Goal: Leave review/rating: Share an evaluation or opinion about a product, service, or content

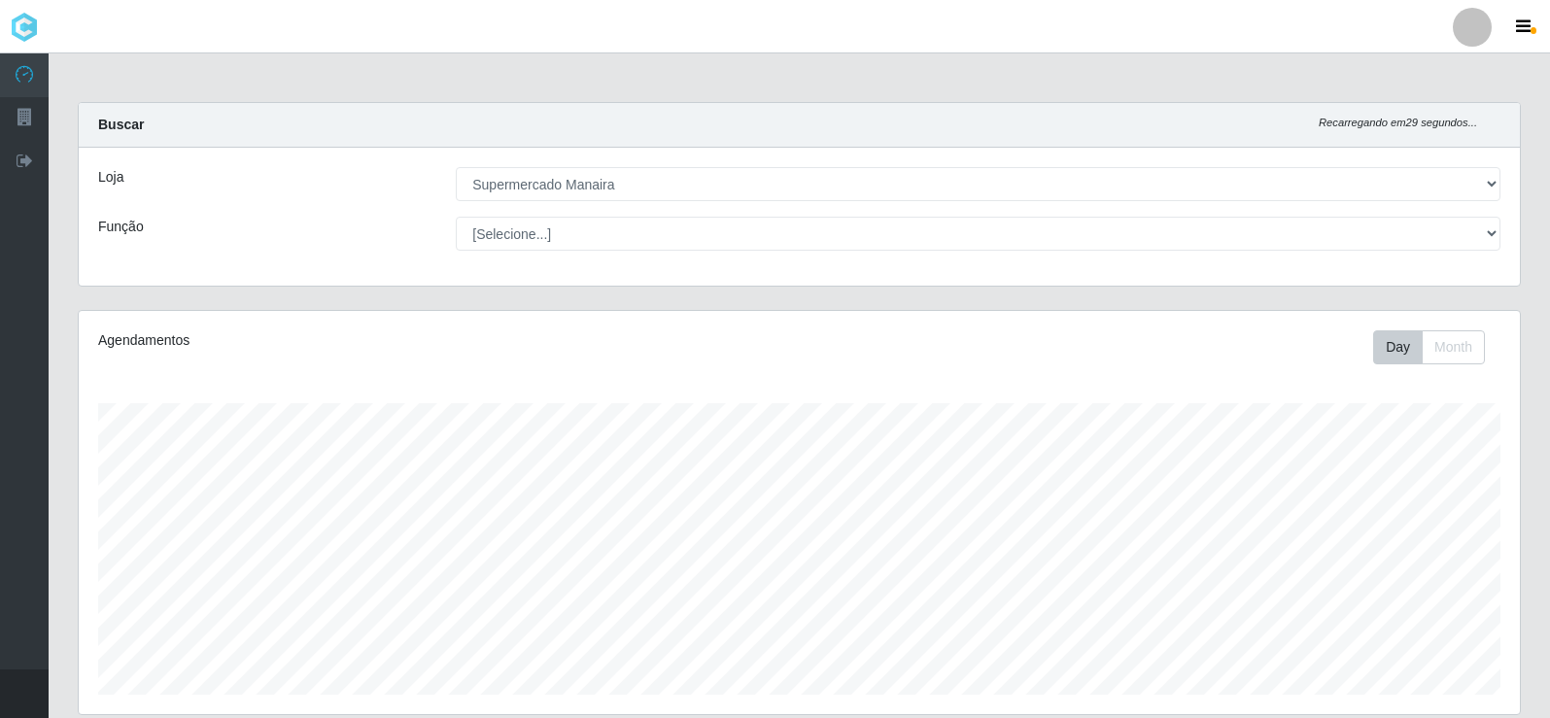
select select "443"
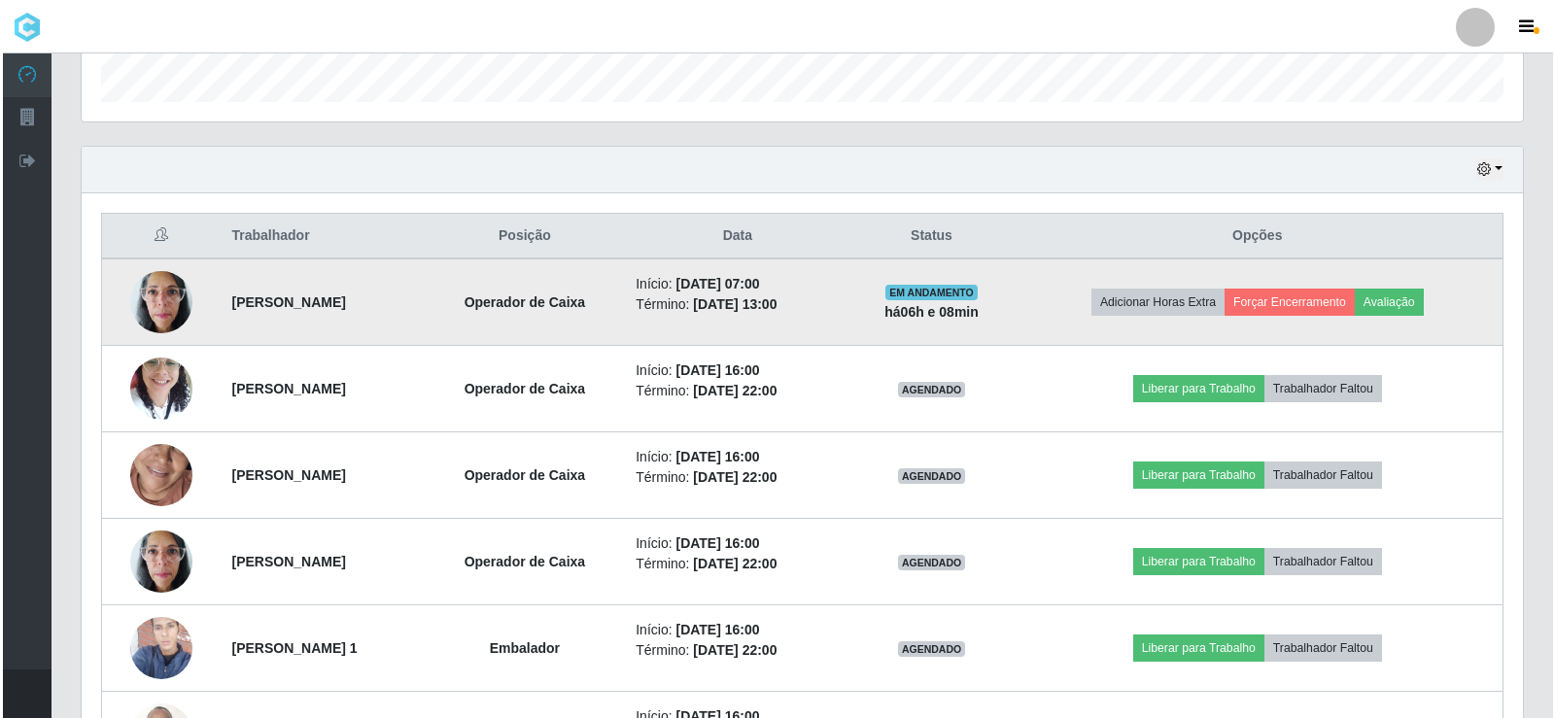
scroll to position [615, 0]
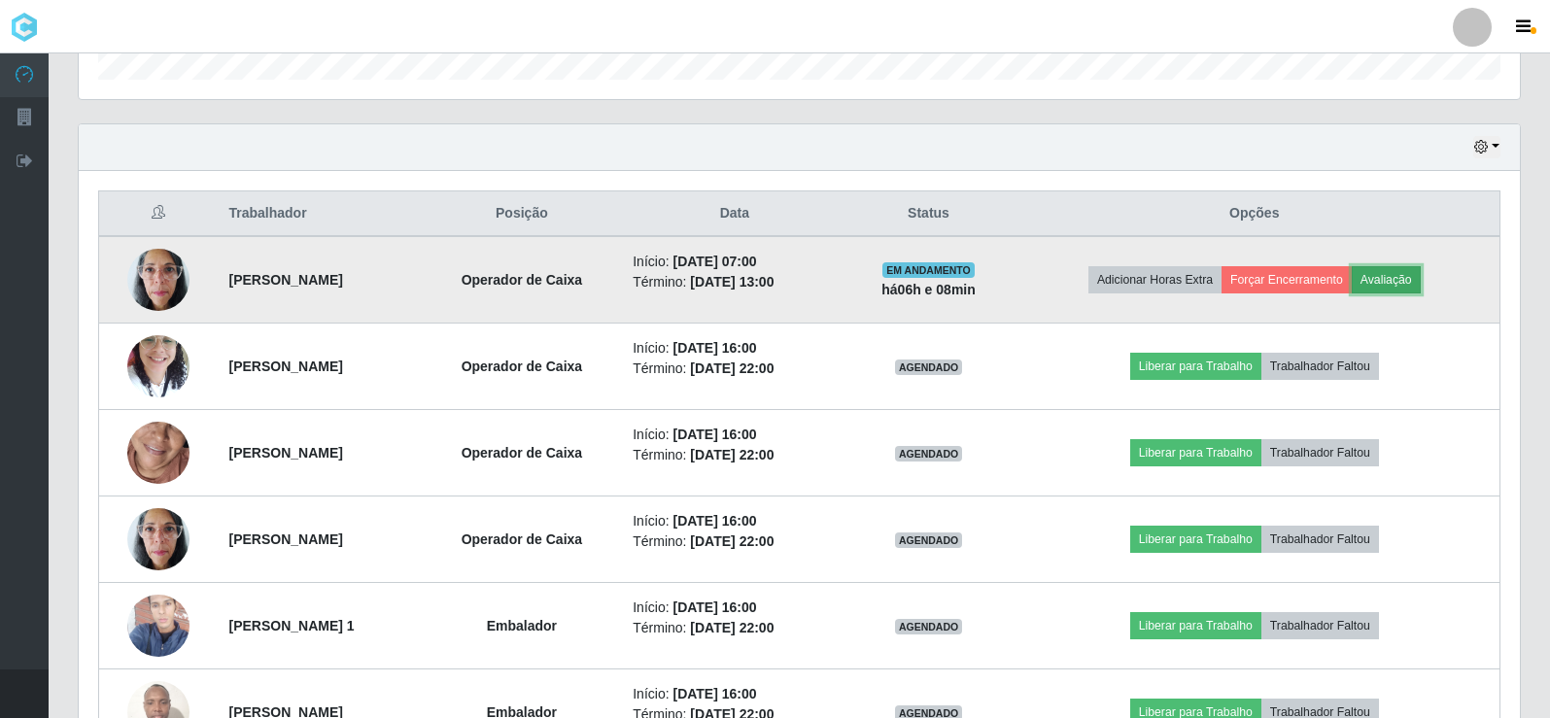
click at [1406, 276] on button "Avaliação" at bounding box center [1386, 279] width 69 height 27
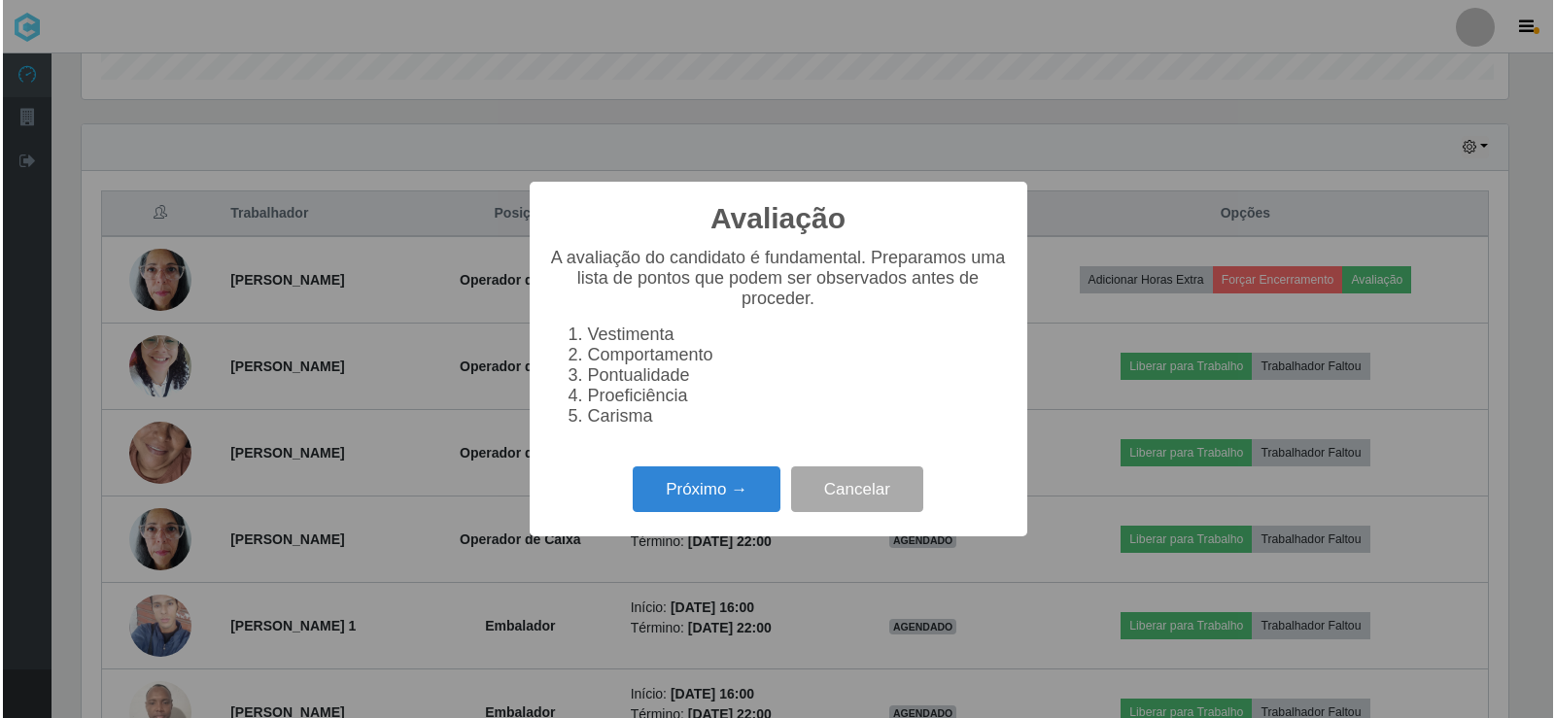
scroll to position [403, 1431]
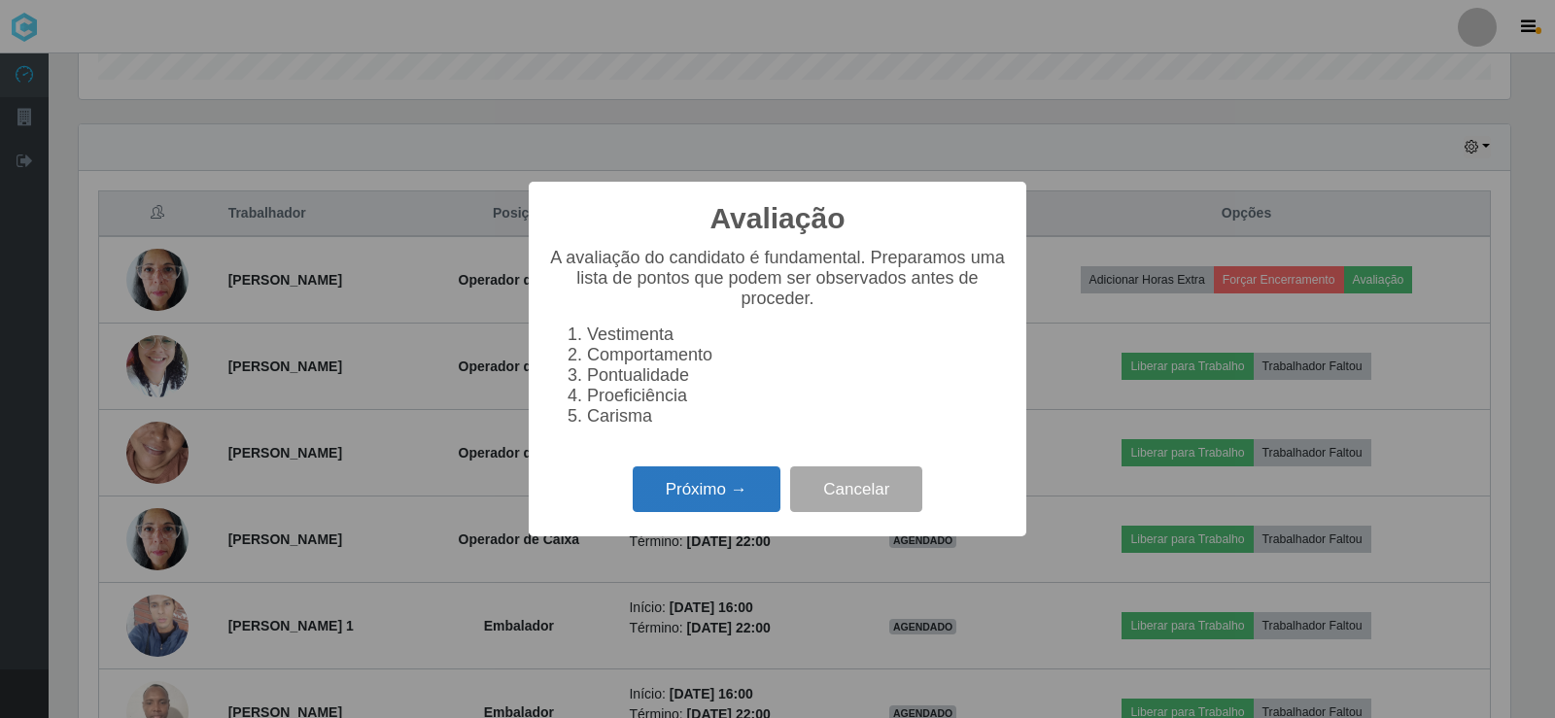
click at [682, 512] on button "Próximo →" at bounding box center [707, 489] width 148 height 46
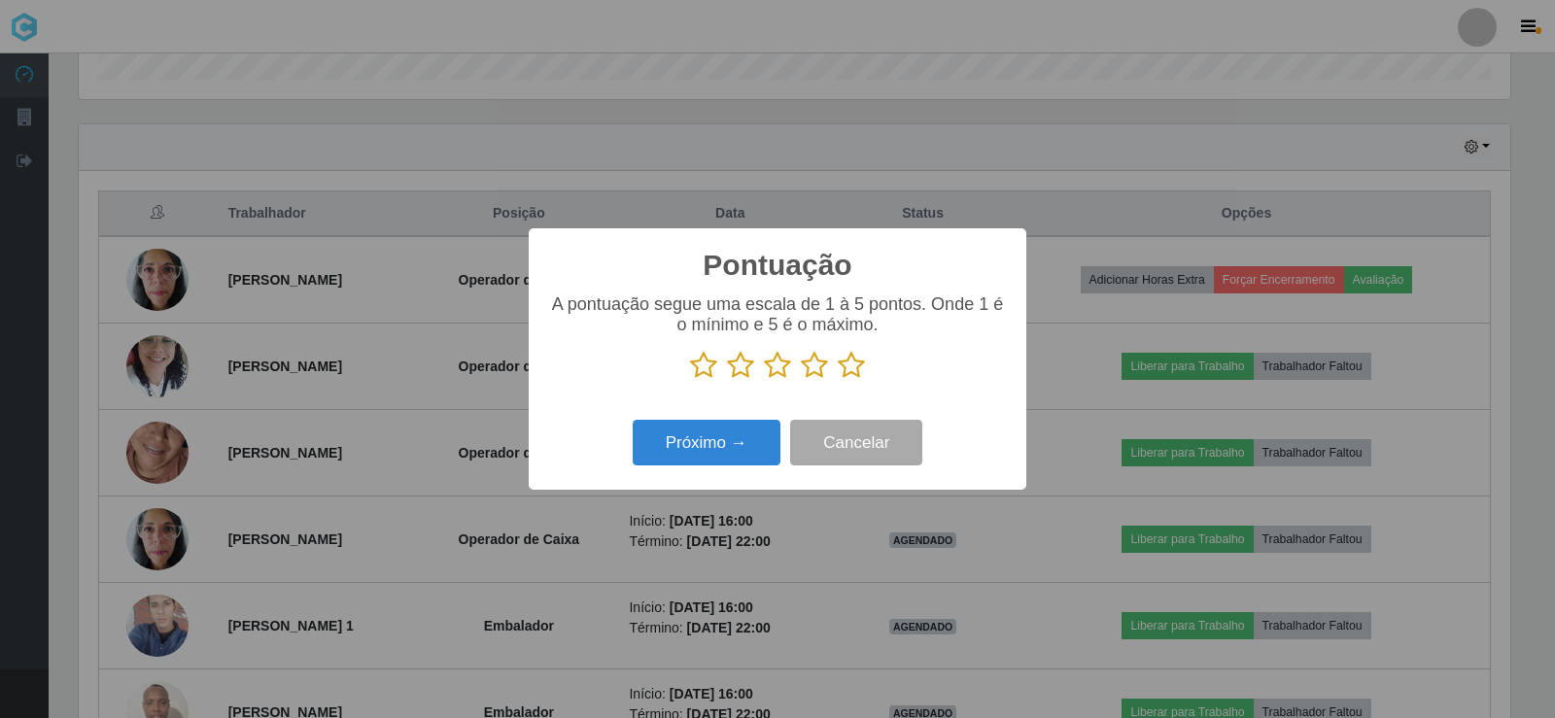
scroll to position [971245, 970217]
click at [842, 365] on icon at bounding box center [851, 365] width 27 height 29
click at [838, 380] on input "radio" at bounding box center [838, 380] width 0 height 0
click at [723, 428] on button "Próximo →" at bounding box center [707, 443] width 148 height 46
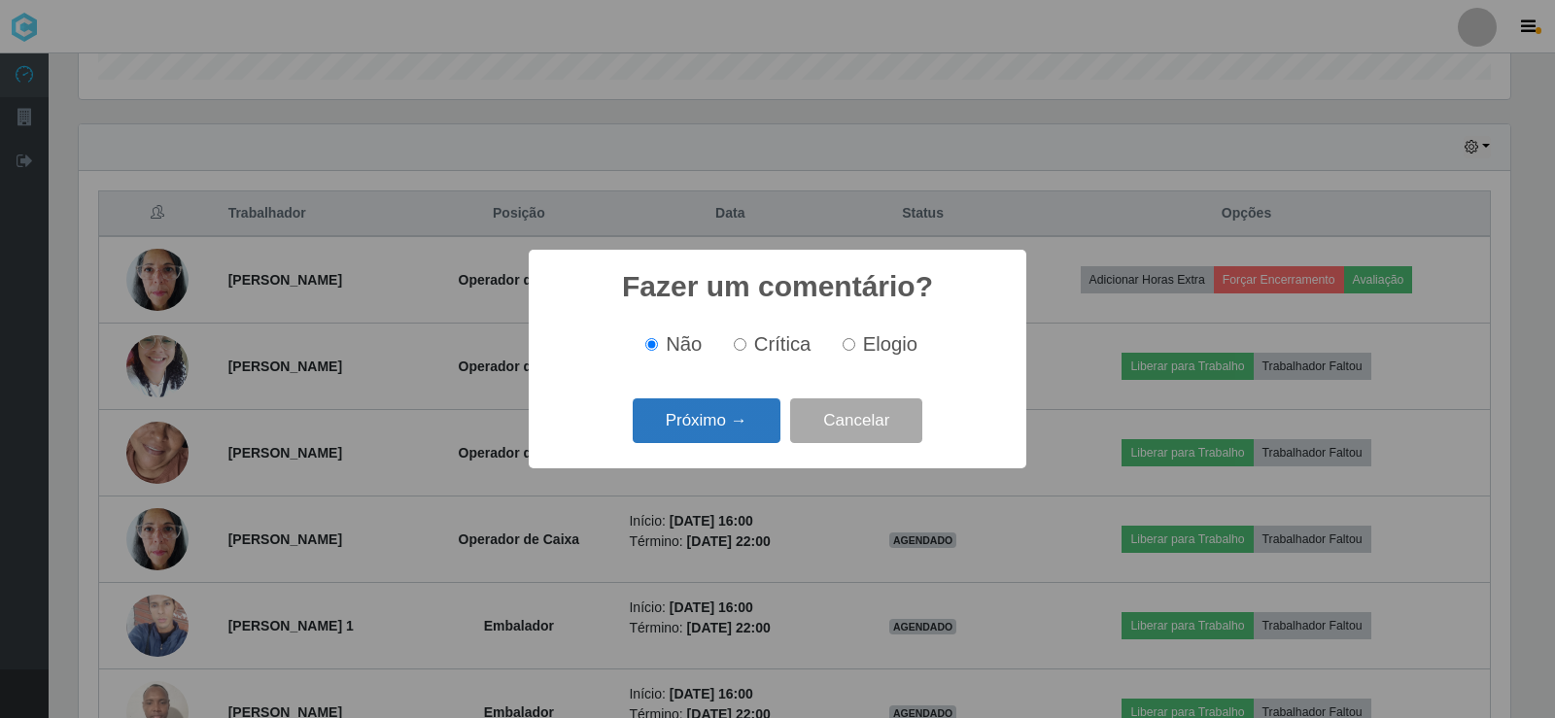
click at [721, 428] on button "Próximo →" at bounding box center [707, 421] width 148 height 46
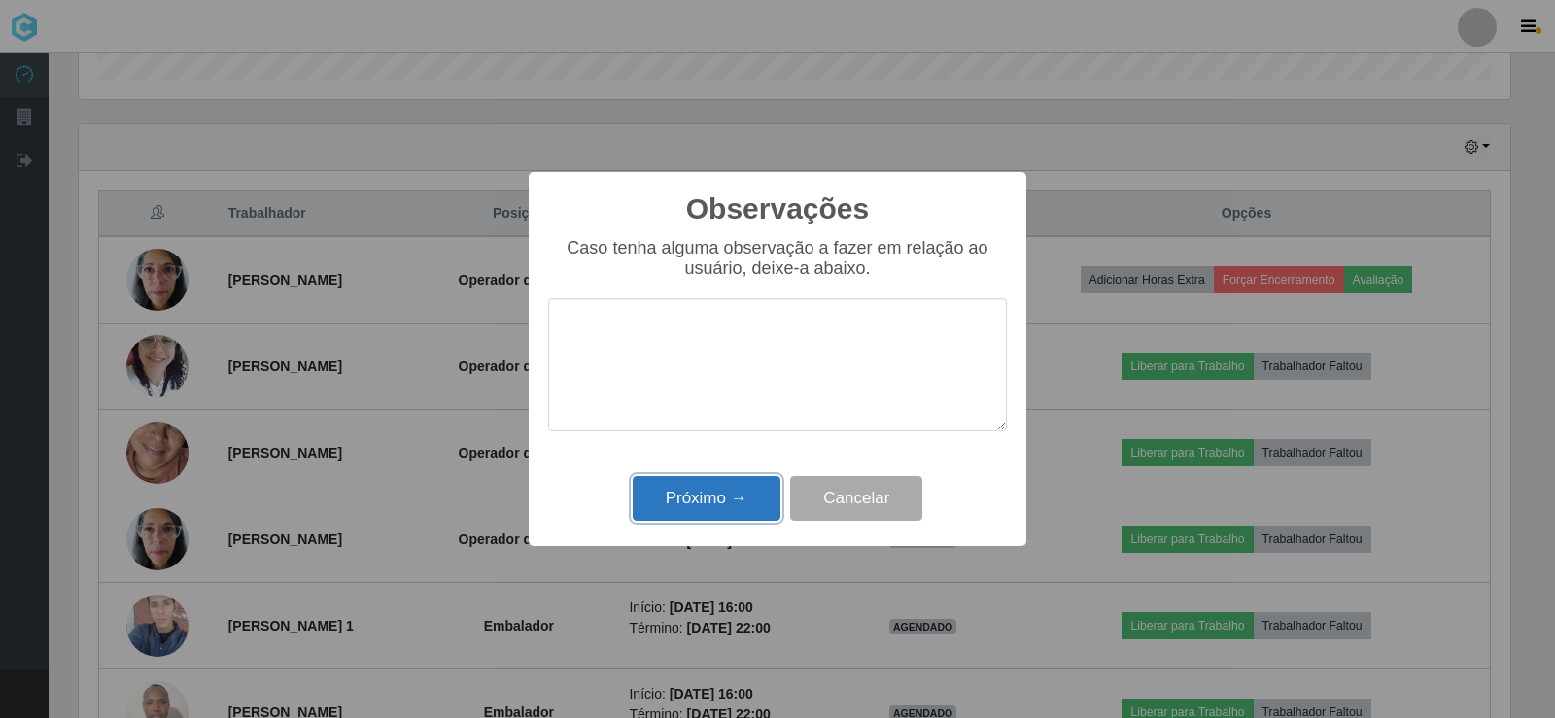
click at [706, 500] on button "Próximo →" at bounding box center [707, 499] width 148 height 46
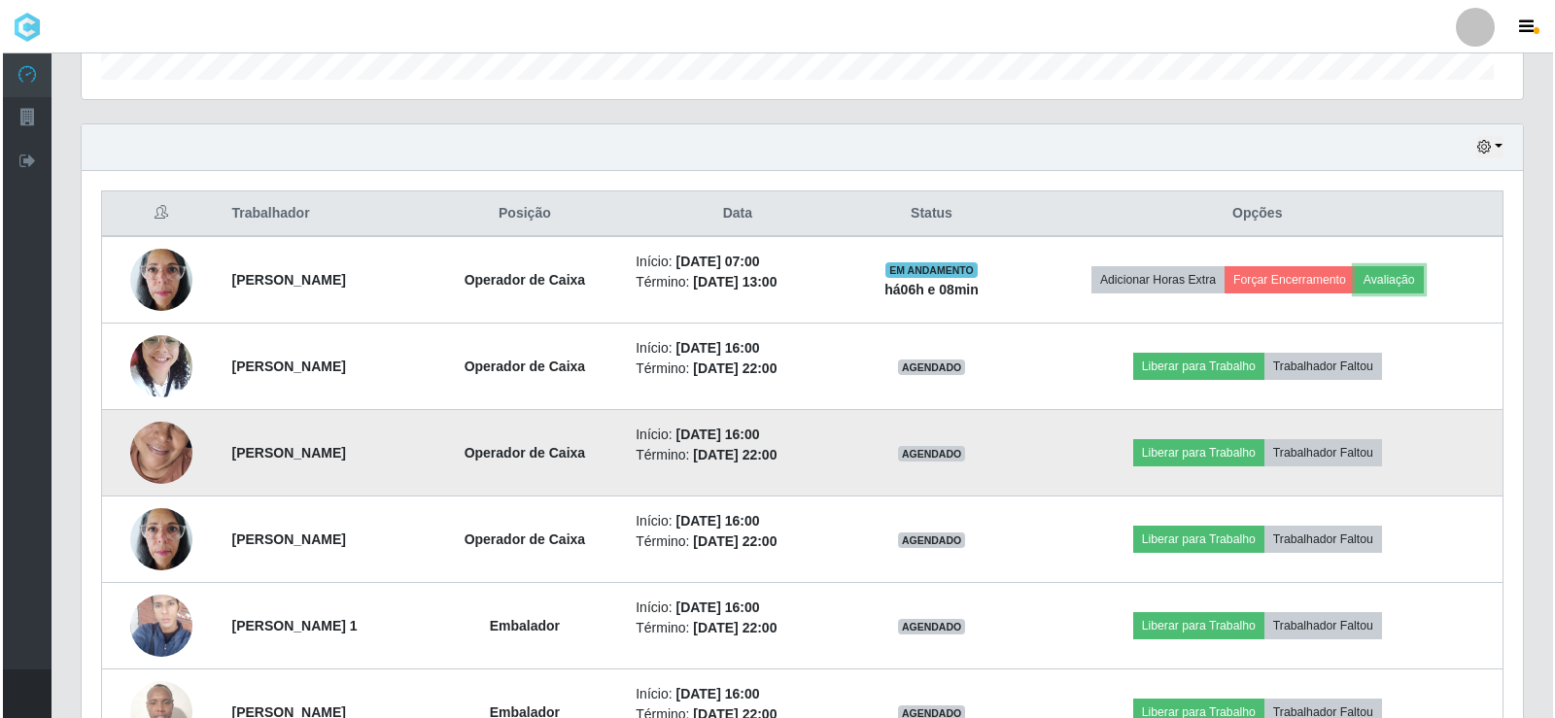
scroll to position [403, 1441]
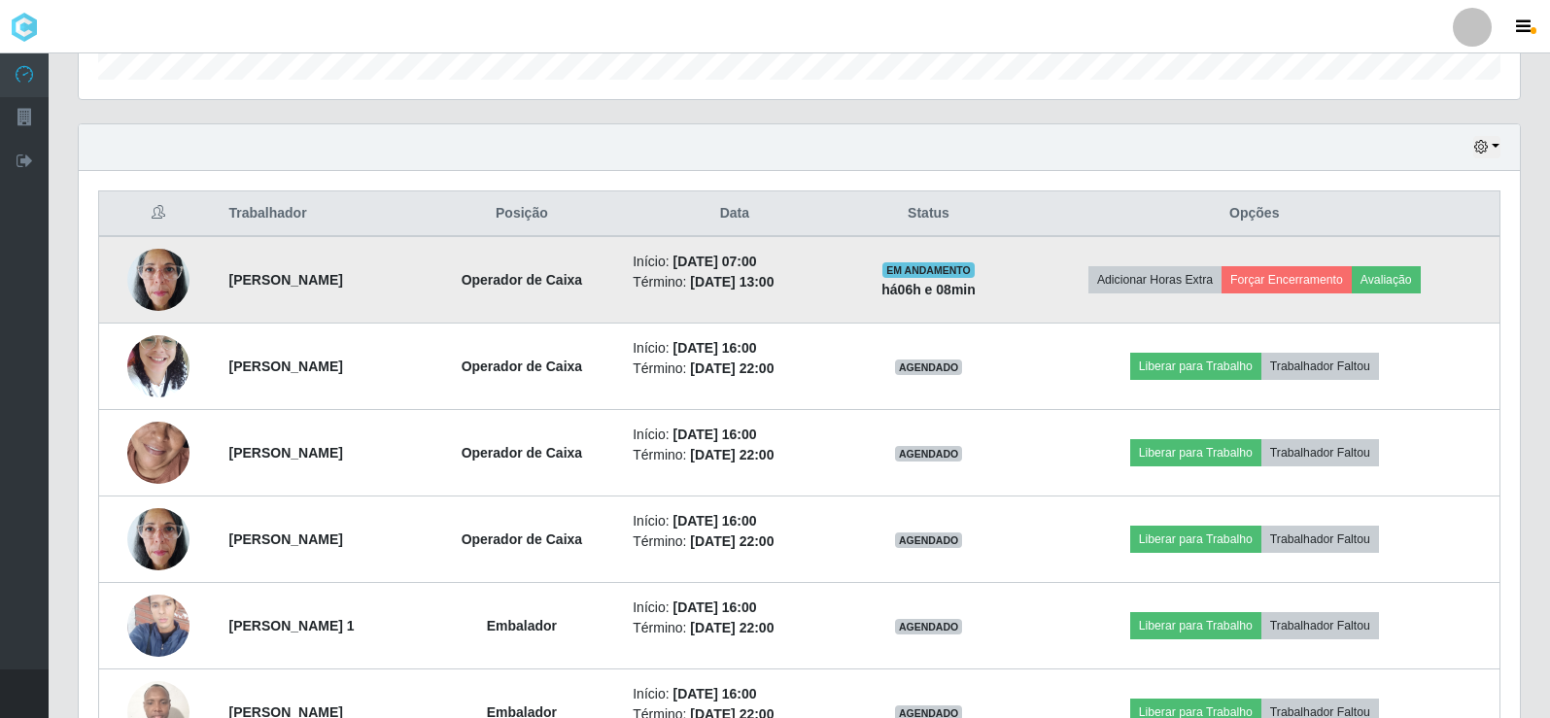
click at [168, 292] on img at bounding box center [158, 279] width 62 height 83
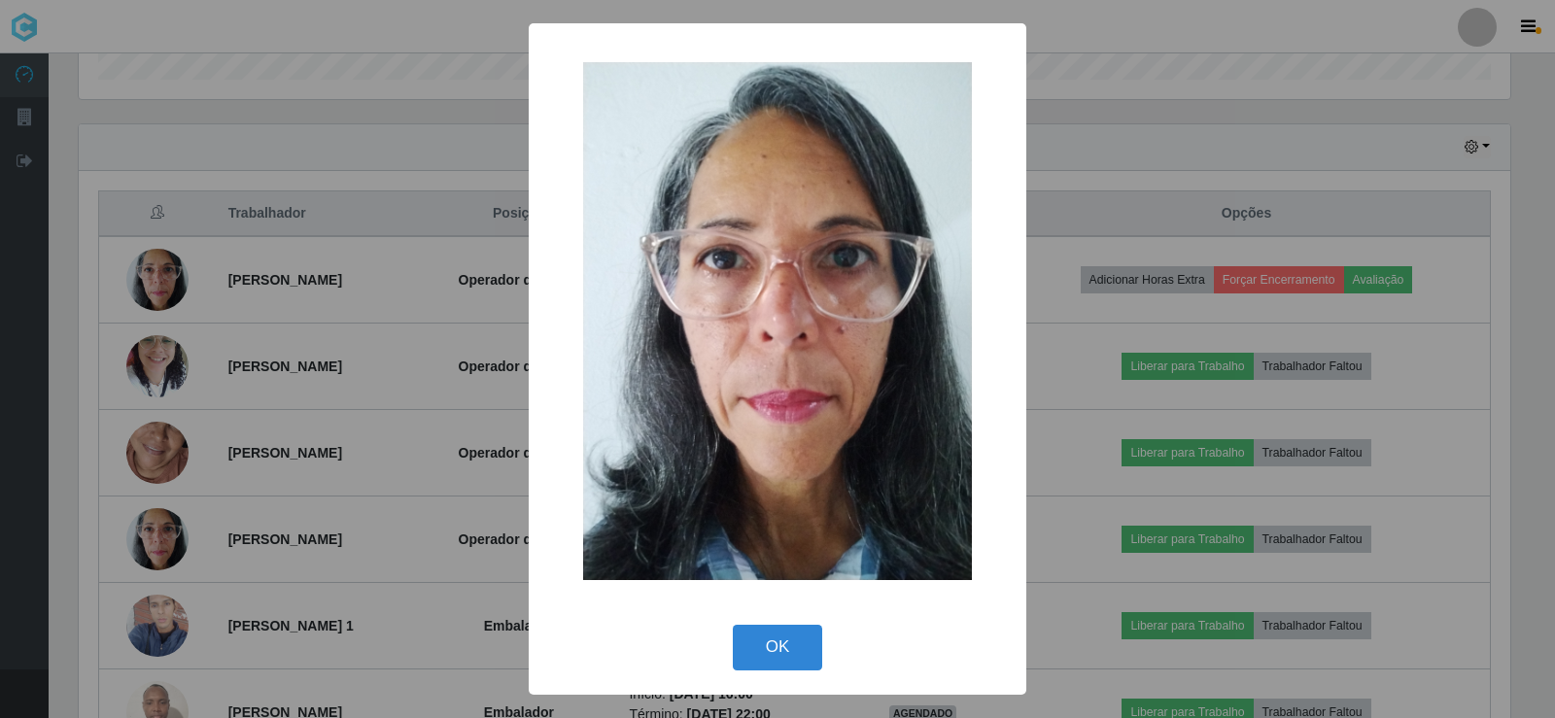
click at [1199, 146] on div "× OK Cancel" at bounding box center [777, 359] width 1555 height 718
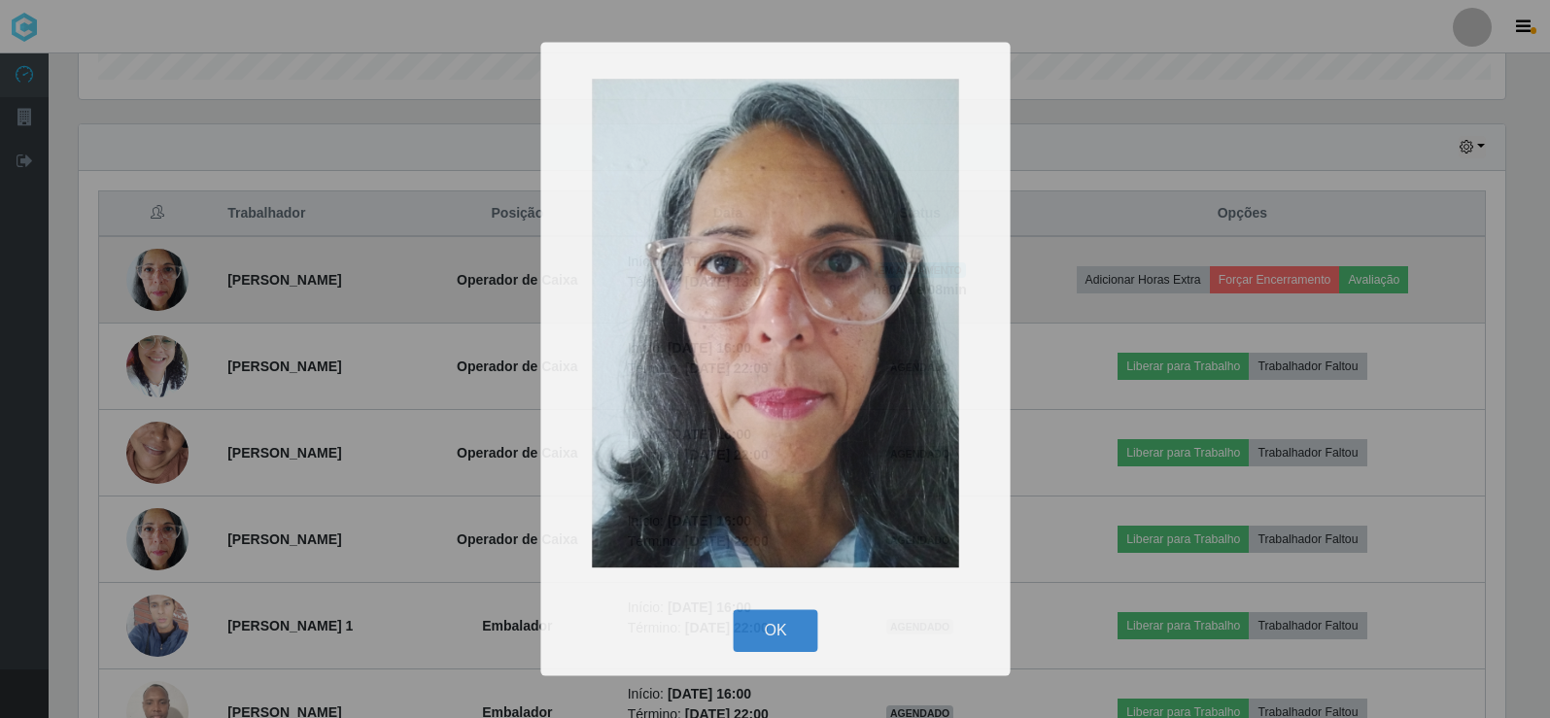
scroll to position [403, 1441]
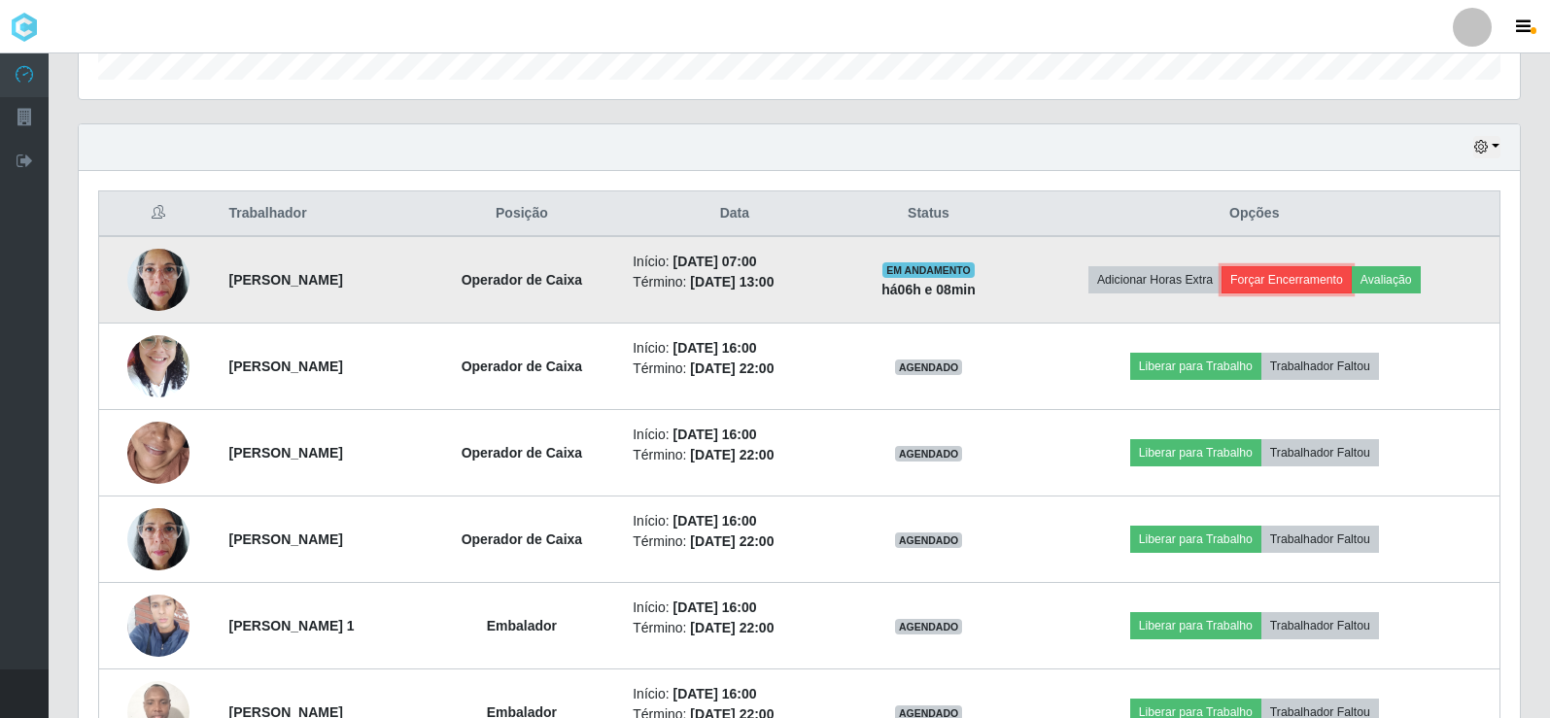
click at [1285, 275] on button "Forçar Encerramento" at bounding box center [1286, 279] width 130 height 27
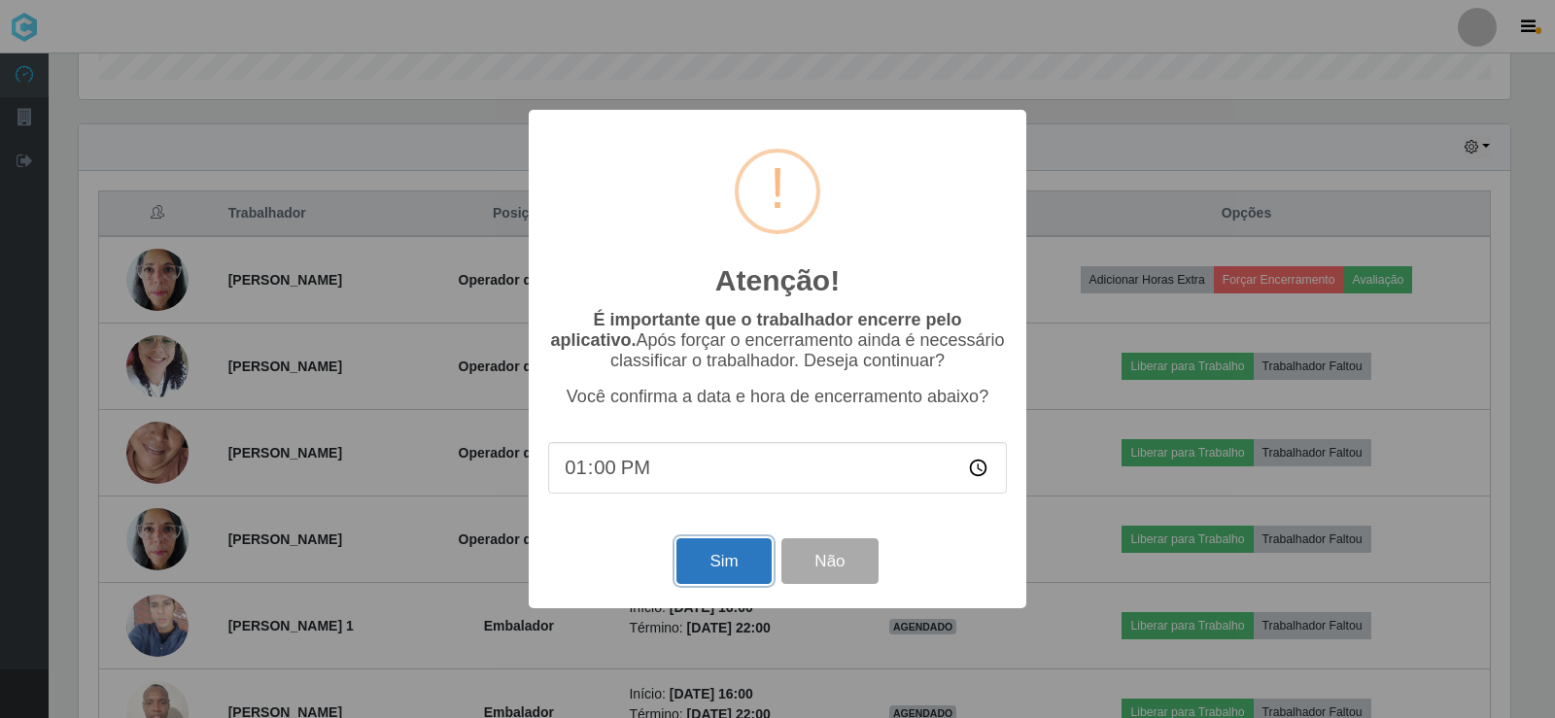
click at [710, 558] on button "Sim" at bounding box center [723, 561] width 94 height 46
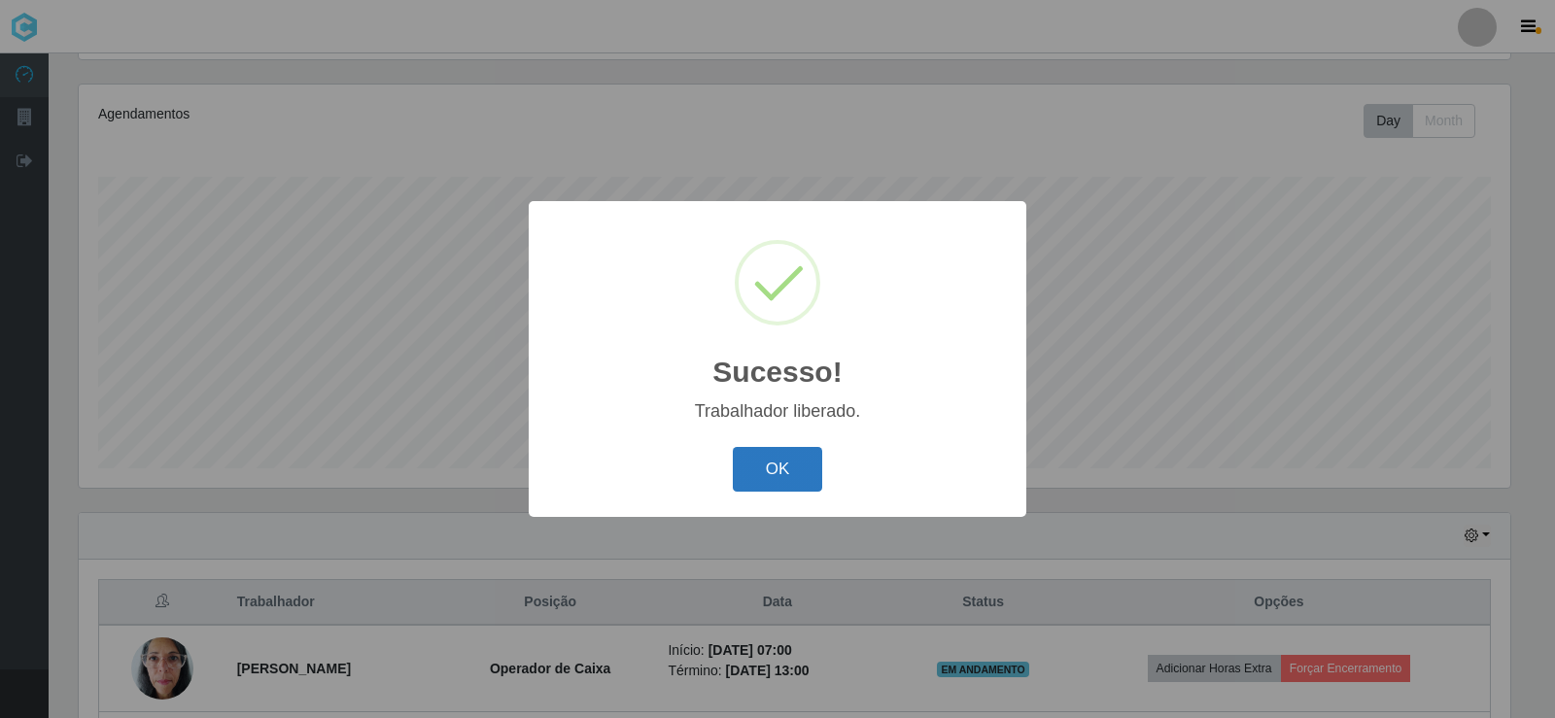
click at [756, 458] on button "OK" at bounding box center [778, 470] width 90 height 46
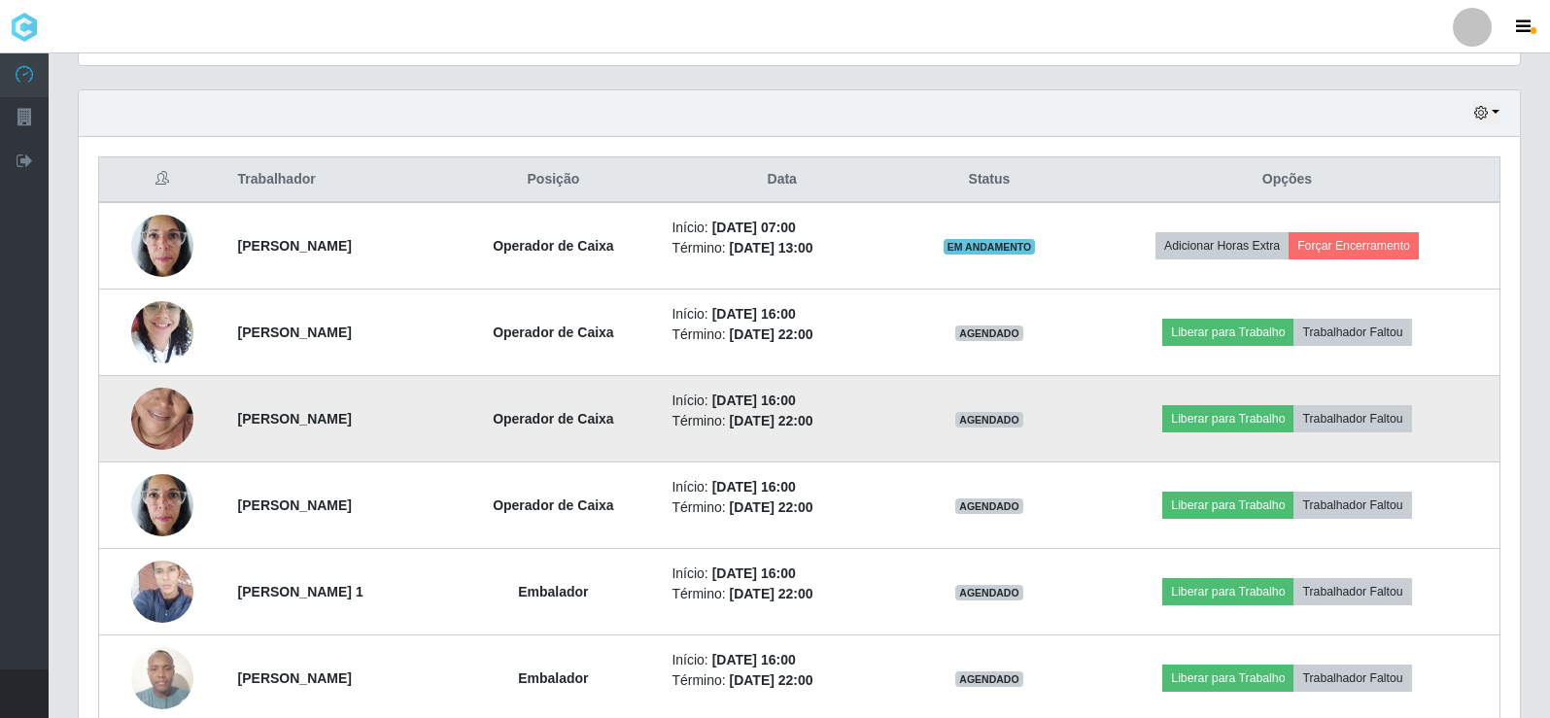
scroll to position [615, 0]
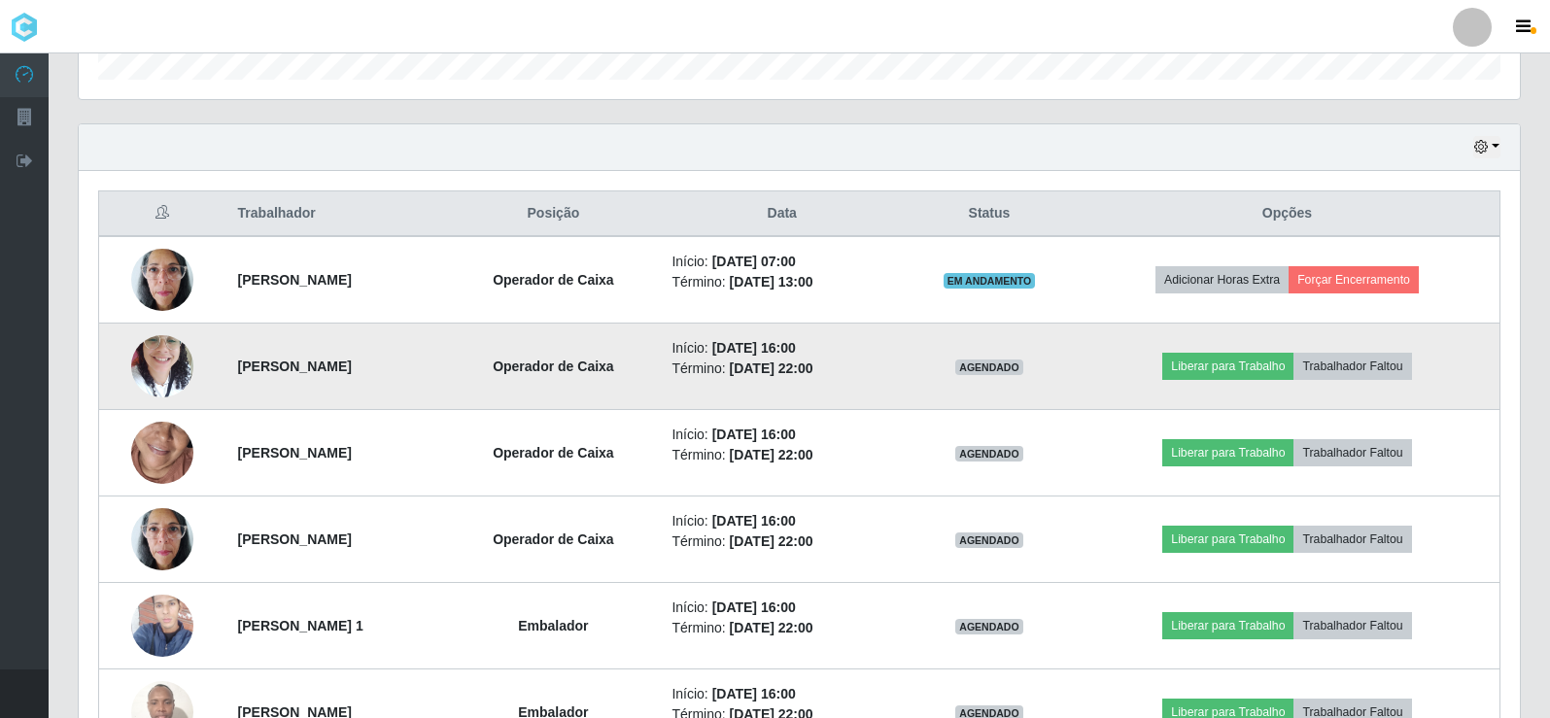
click at [162, 366] on img at bounding box center [162, 366] width 62 height 83
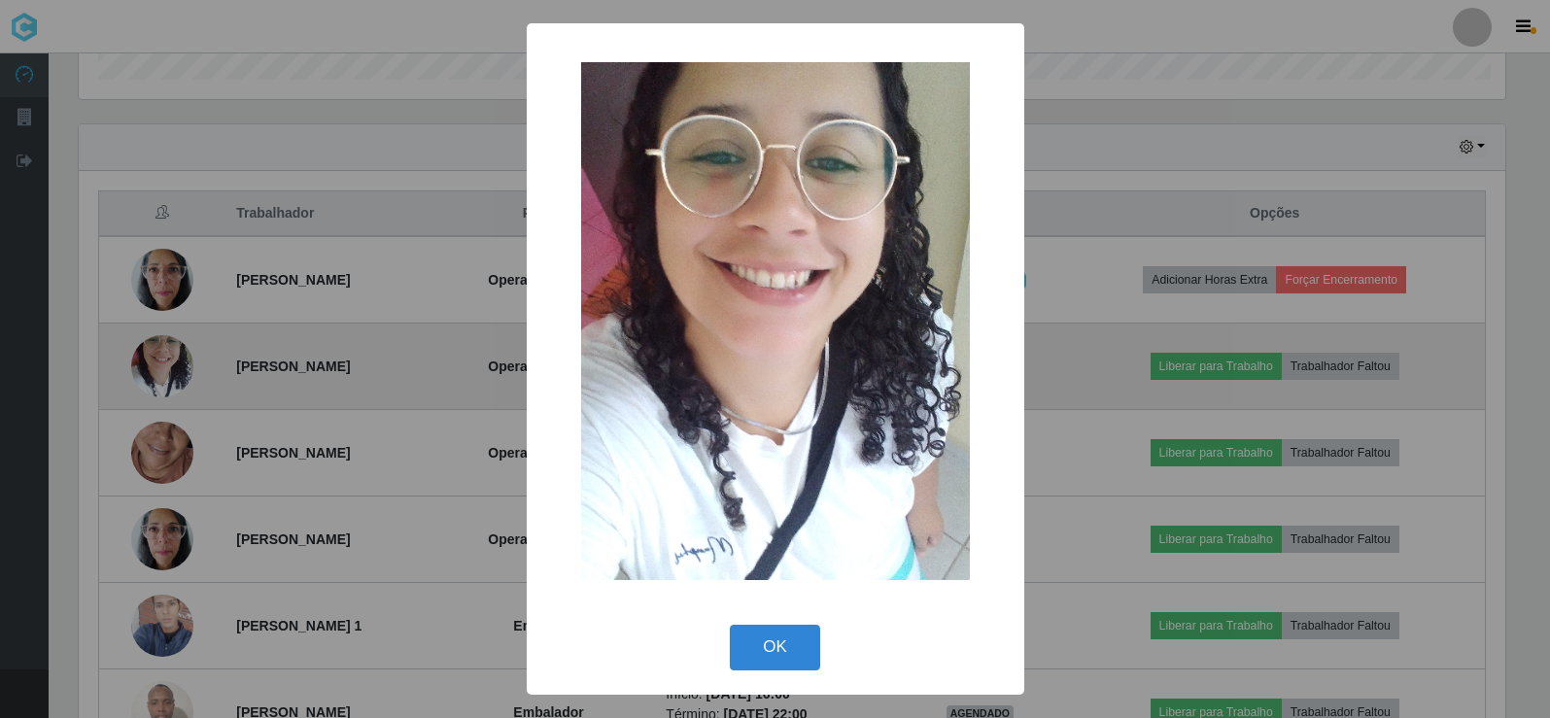
scroll to position [403, 1431]
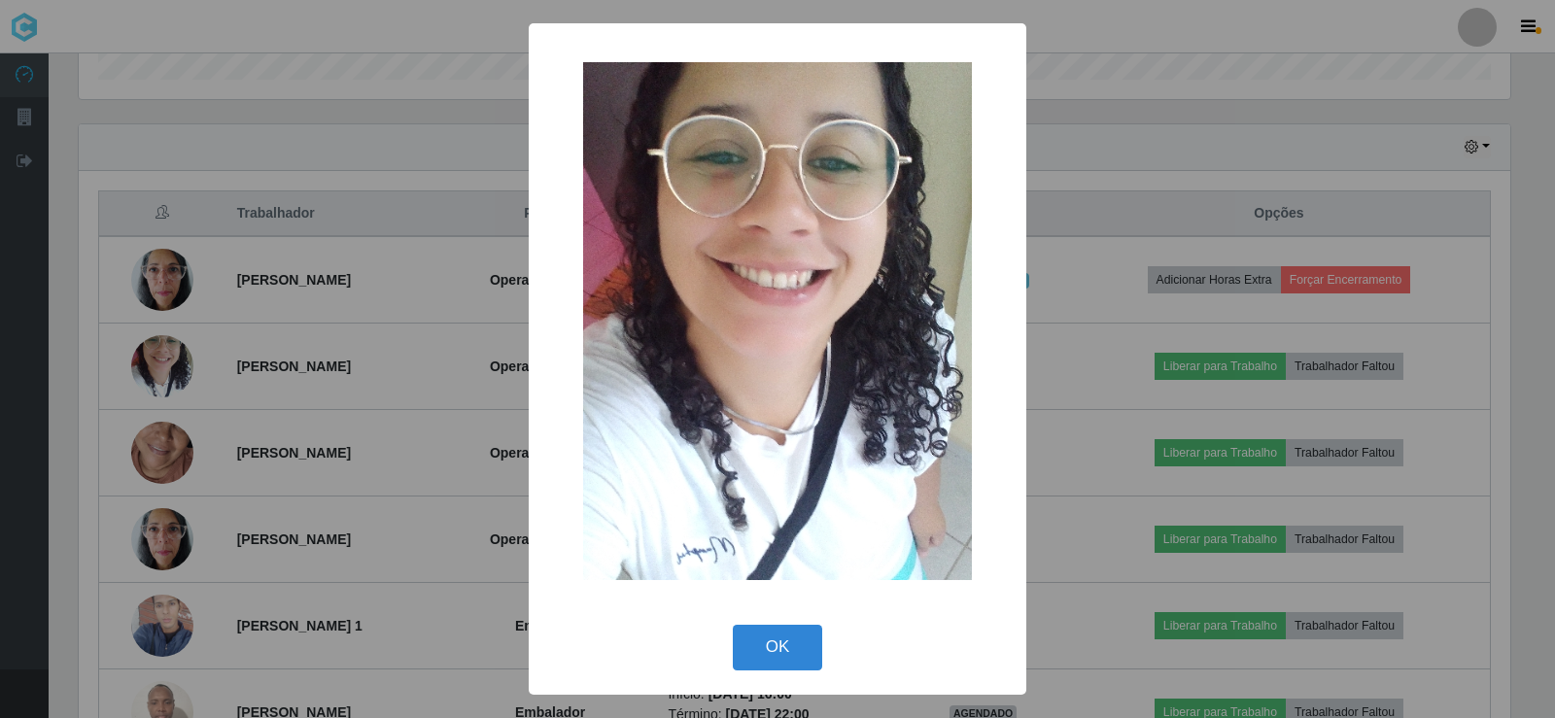
drag, startPoint x: 1251, startPoint y: 107, endPoint x: 1235, endPoint y: 114, distance: 17.0
click at [1245, 112] on div "× OK Cancel" at bounding box center [777, 359] width 1555 height 718
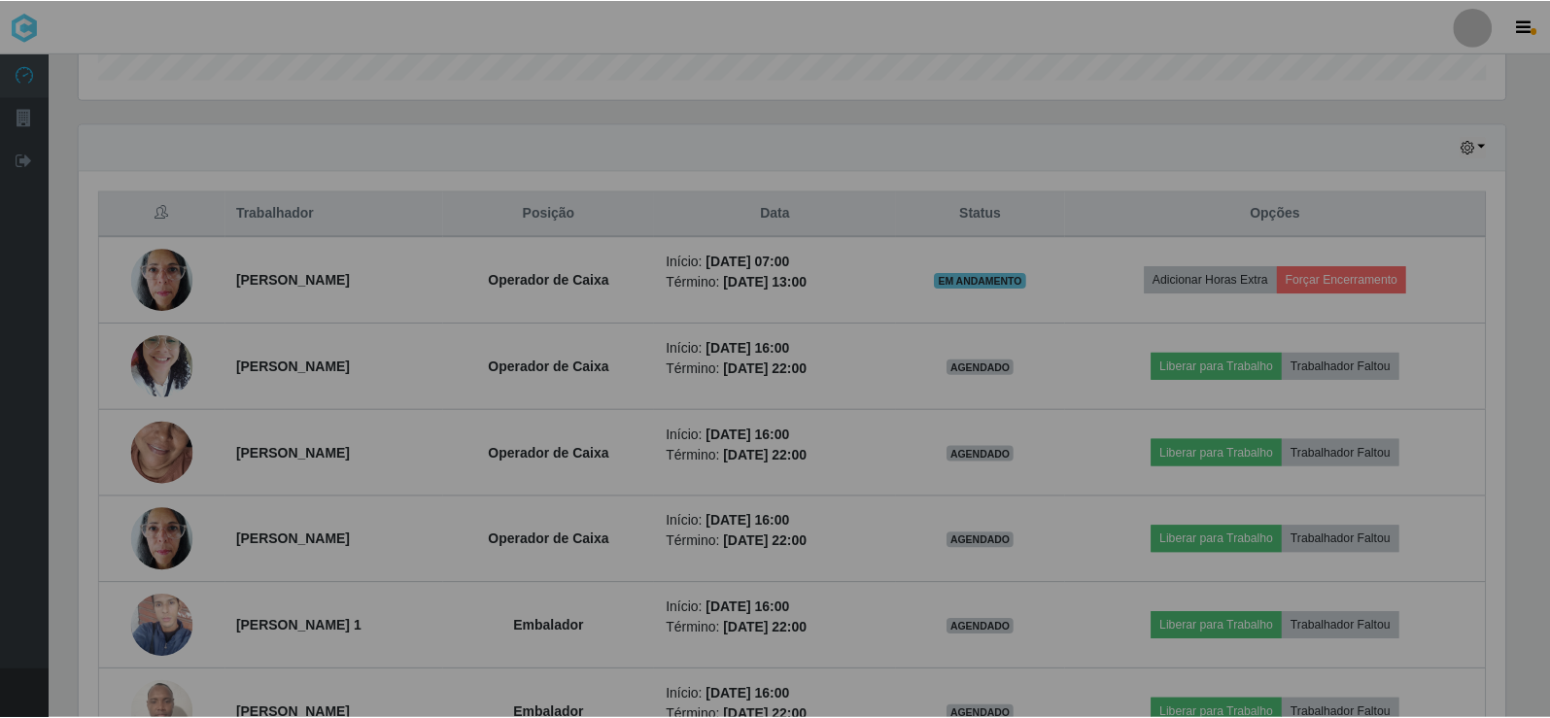
scroll to position [0, 0]
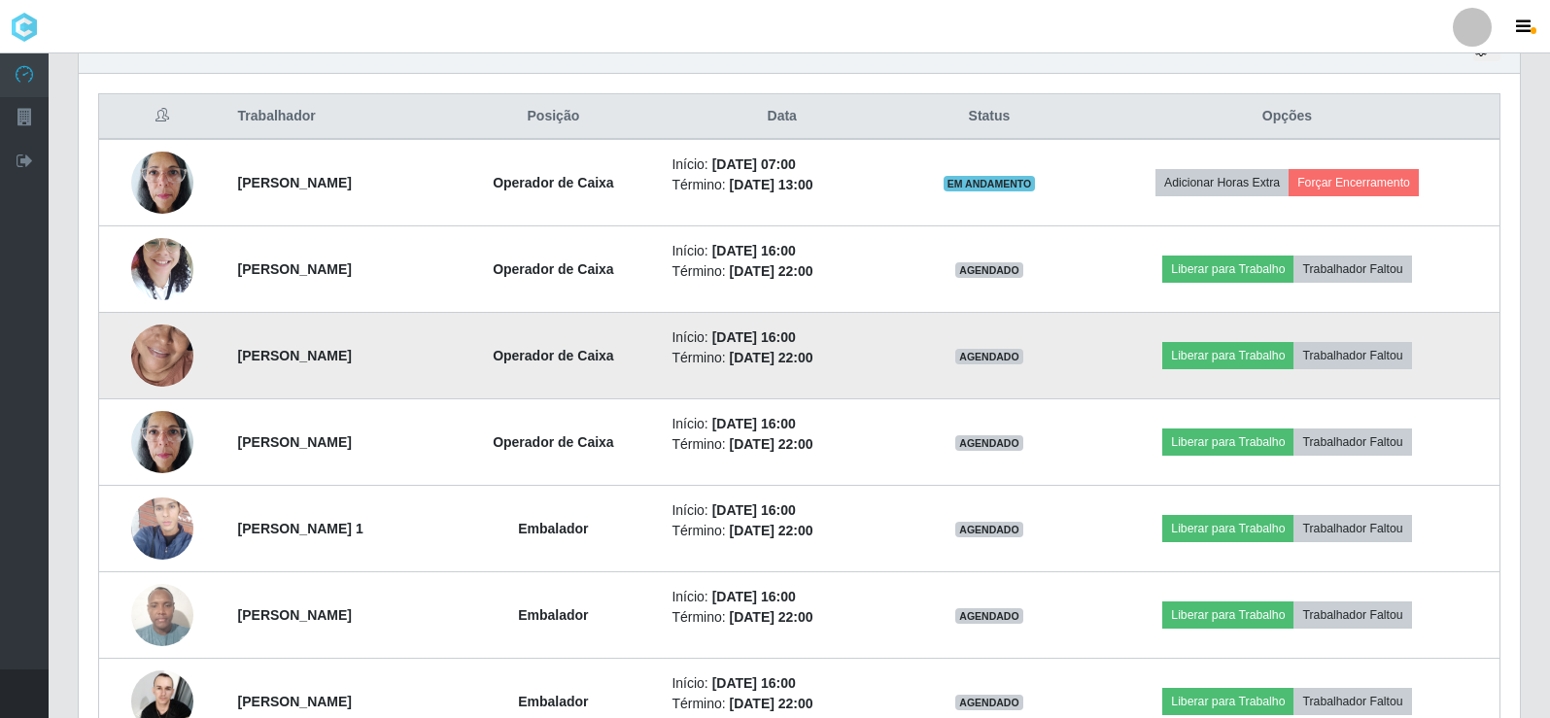
click at [184, 350] on img at bounding box center [162, 356] width 62 height 135
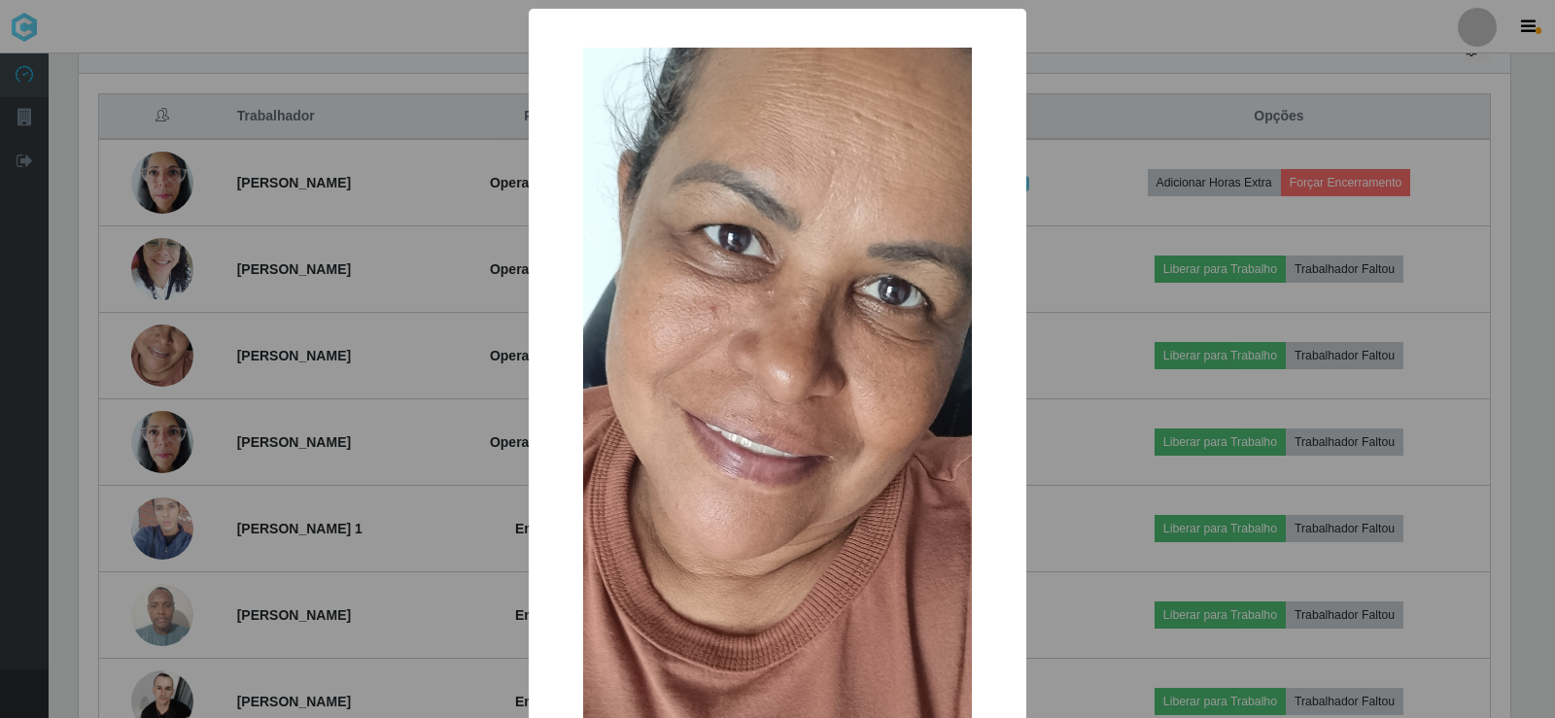
drag, startPoint x: 1178, startPoint y: 80, endPoint x: 1166, endPoint y: 83, distance: 12.0
click at [1174, 80] on div "× OK Cancel" at bounding box center [777, 359] width 1555 height 718
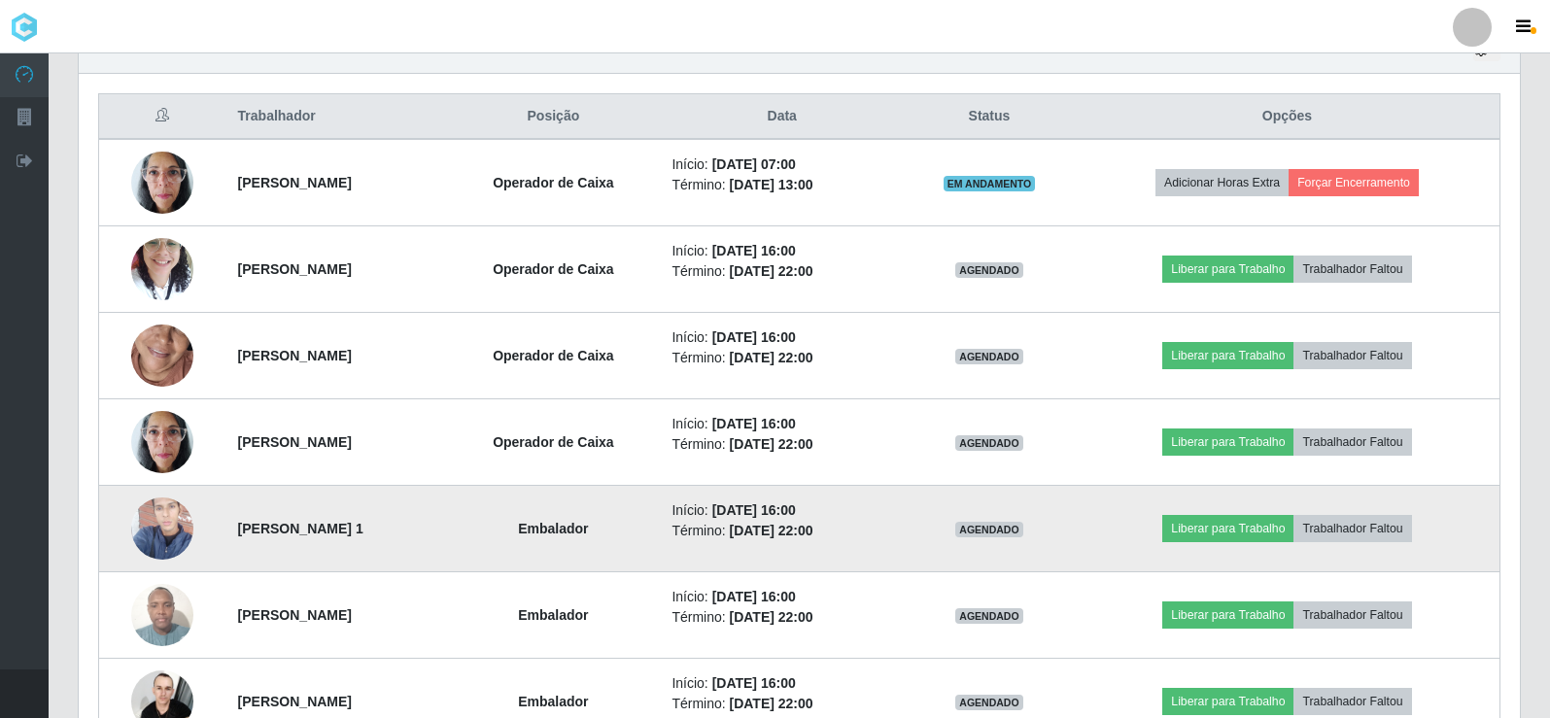
click at [141, 519] on img at bounding box center [162, 528] width 62 height 111
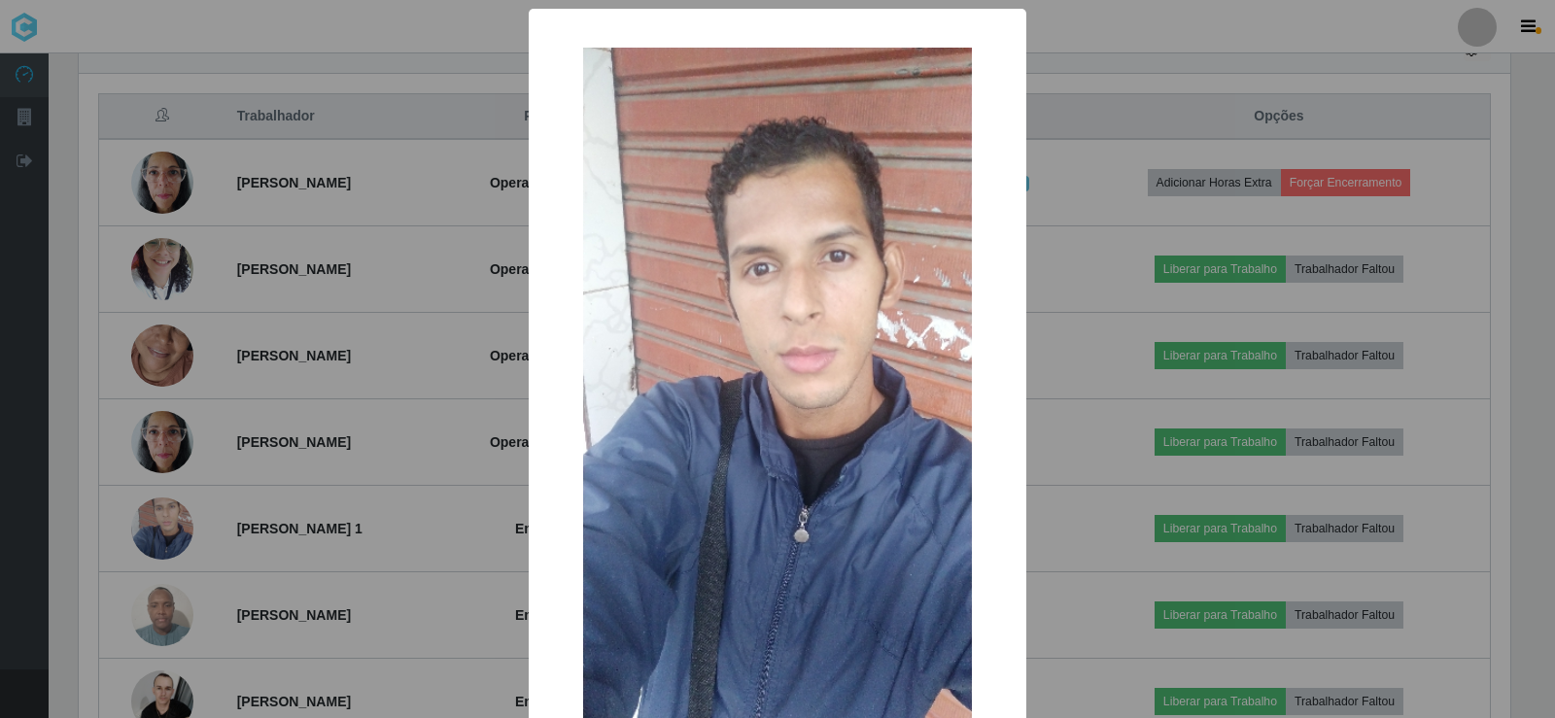
click at [1163, 111] on div "× OK Cancel" at bounding box center [777, 359] width 1555 height 718
